Goal: Task Accomplishment & Management: Use online tool/utility

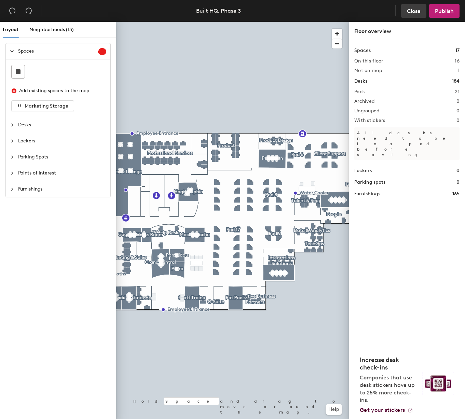
click at [413, 14] on button "Close" at bounding box center [413, 11] width 25 height 14
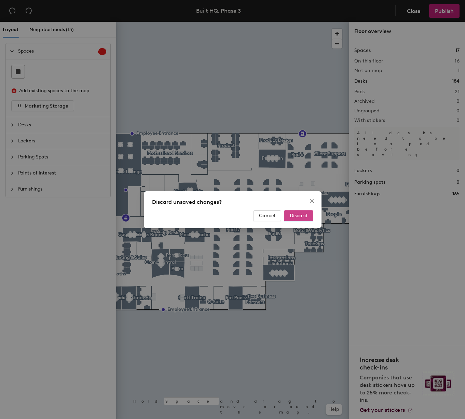
click at [301, 219] on button "Discard" at bounding box center [298, 215] width 29 height 11
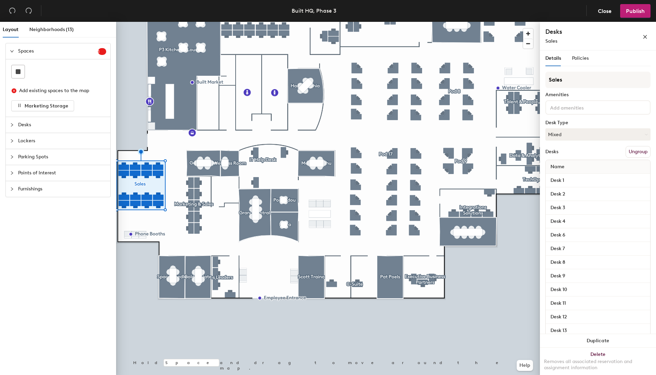
click at [22, 128] on span "Desks" at bounding box center [62, 125] width 88 height 16
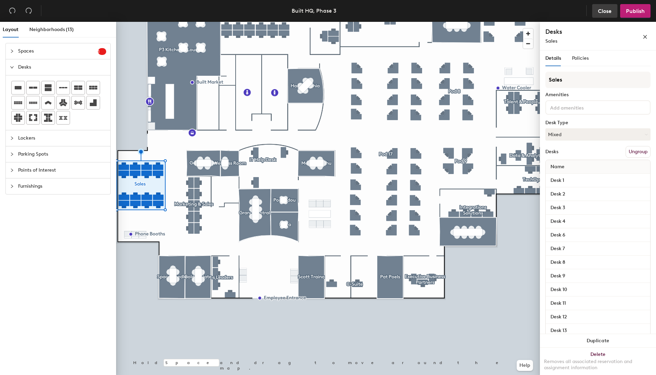
click at [543, 10] on span "Close" at bounding box center [605, 11] width 14 height 6
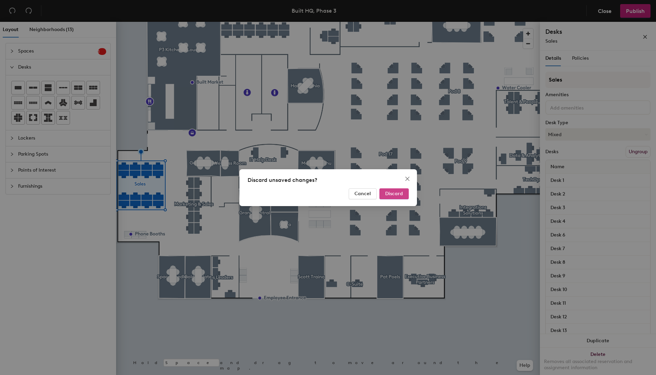
click at [403, 194] on span "Discard" at bounding box center [394, 194] width 18 height 6
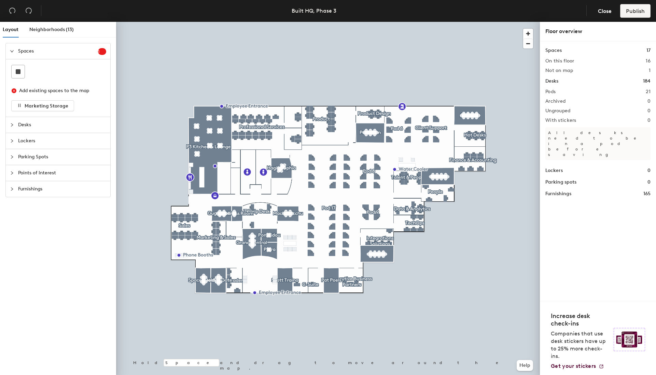
click at [22, 127] on span "Desks" at bounding box center [62, 125] width 88 height 16
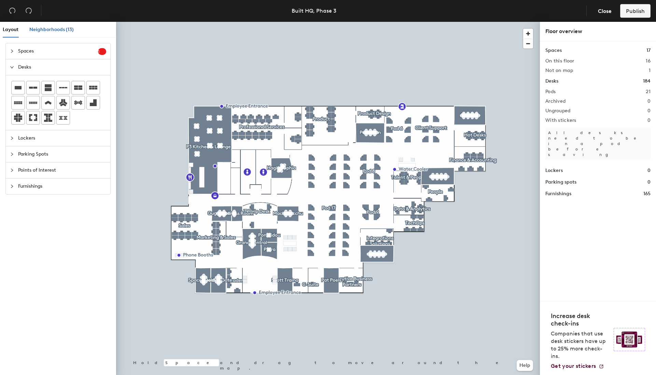
click at [49, 30] on span "Neighborhoods (13)" at bounding box center [51, 30] width 44 height 6
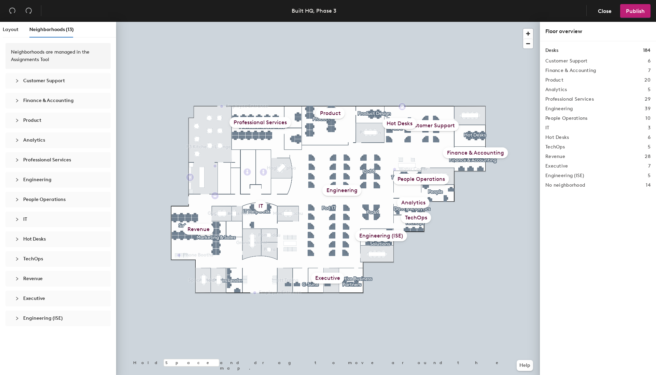
click at [40, 278] on span "Revenue" at bounding box center [32, 279] width 19 height 6
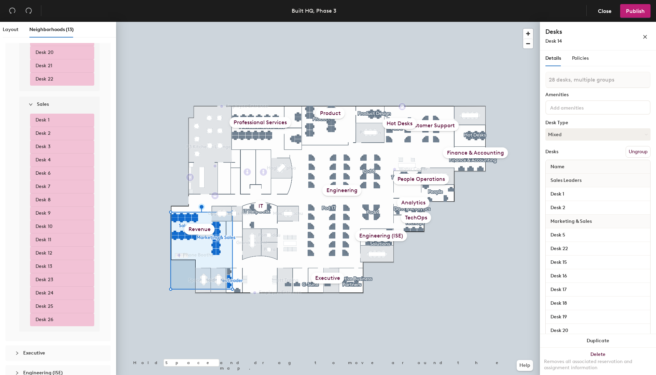
scroll to position [421, 0]
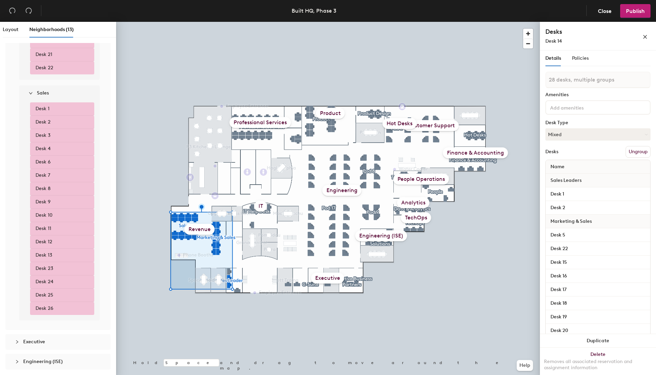
click at [57, 243] on li "Desk 12" at bounding box center [62, 242] width 64 height 13
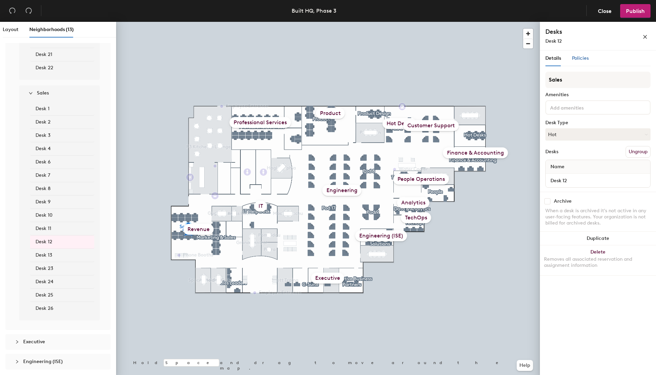
click at [584, 59] on span "Policies" at bounding box center [580, 58] width 17 height 6
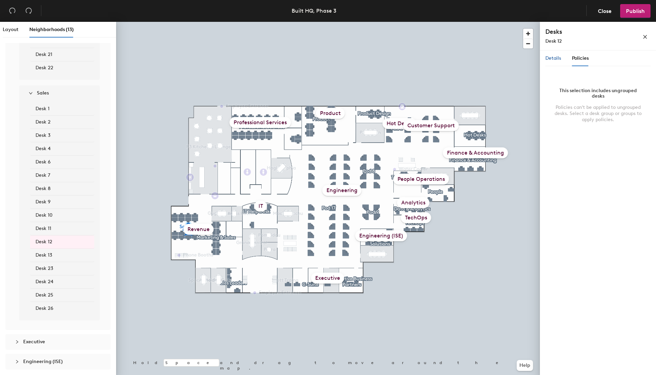
click at [558, 58] on span "Details" at bounding box center [553, 58] width 16 height 6
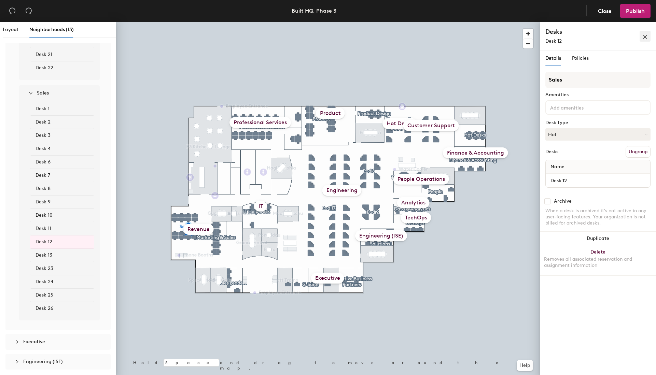
click at [646, 37] on icon "close" at bounding box center [645, 36] width 5 height 5
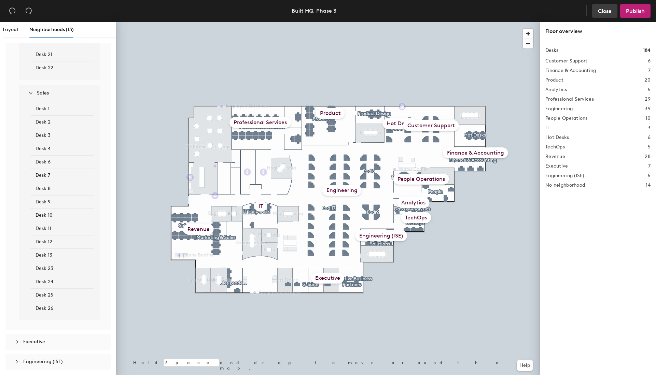
click at [611, 12] on span "Close" at bounding box center [605, 11] width 14 height 6
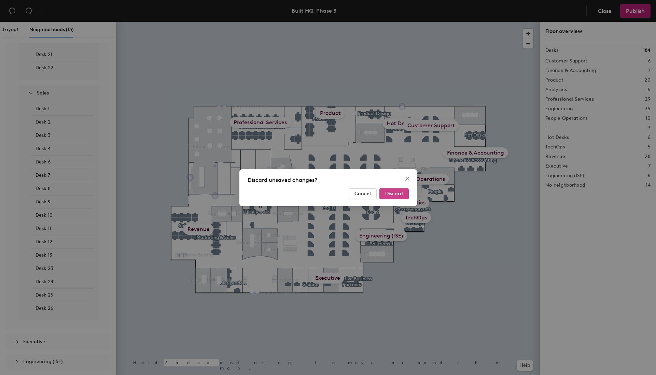
click at [393, 198] on button "Discard" at bounding box center [393, 194] width 29 height 11
